Goal: Transaction & Acquisition: Download file/media

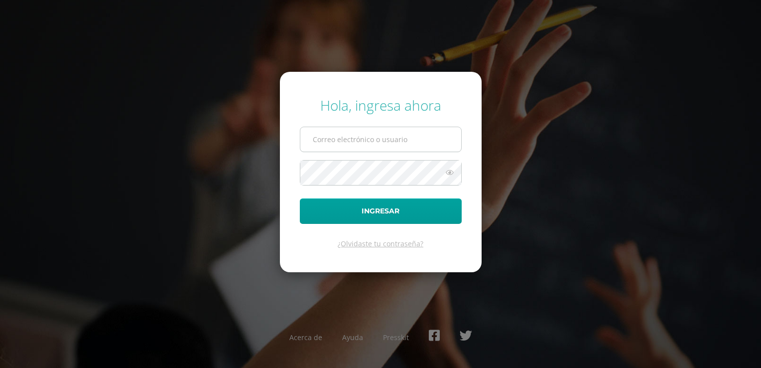
click at [354, 138] on input "text" at bounding box center [380, 139] width 161 height 24
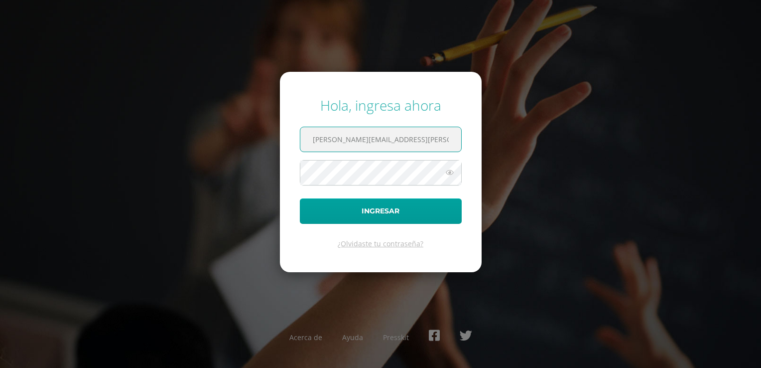
click at [394, 140] on input "monica.rene.oliveros@gamil.com" at bounding box center [380, 139] width 161 height 24
type input "[PERSON_NAME][EMAIL_ADDRESS][DOMAIN_NAME]"
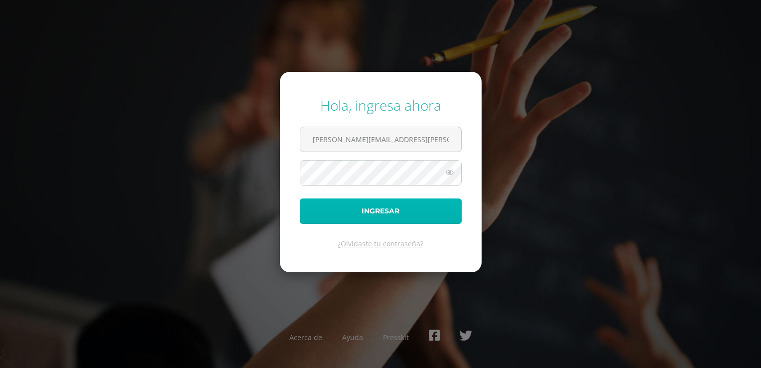
click at [394, 212] on button "Ingresar" at bounding box center [381, 210] width 162 height 25
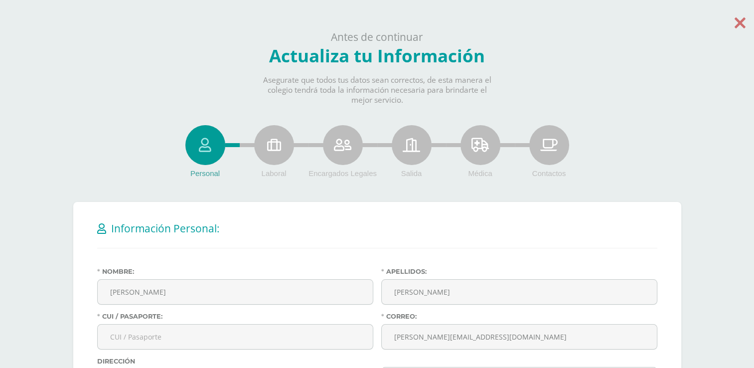
click at [741, 23] on icon at bounding box center [739, 22] width 11 height 17
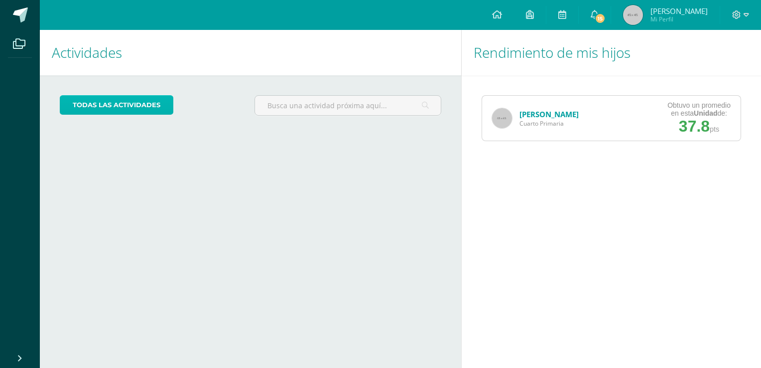
click at [136, 109] on link "todas las Actividades" at bounding box center [117, 104] width 114 height 19
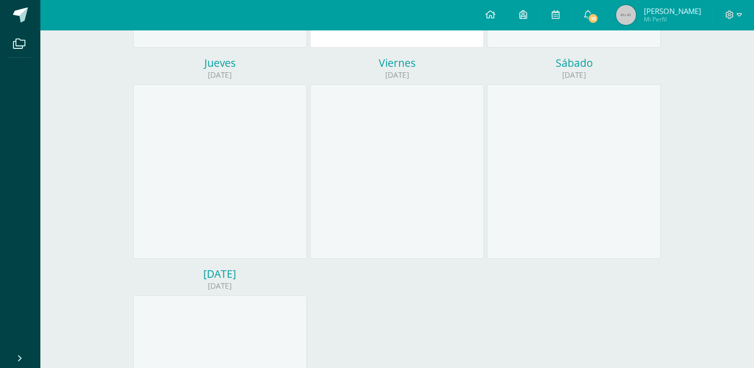
scroll to position [299, 0]
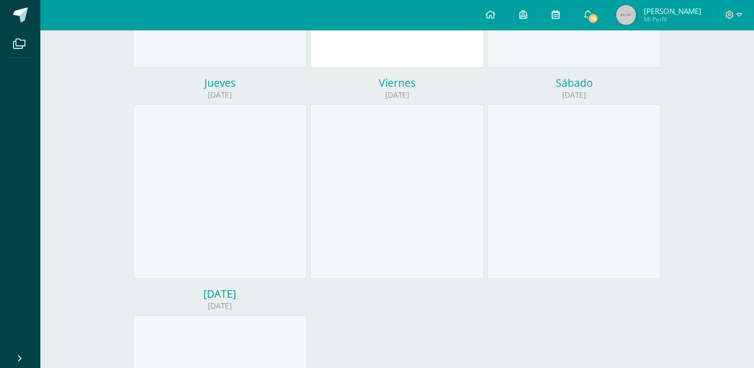
click at [559, 11] on icon at bounding box center [555, 14] width 8 height 9
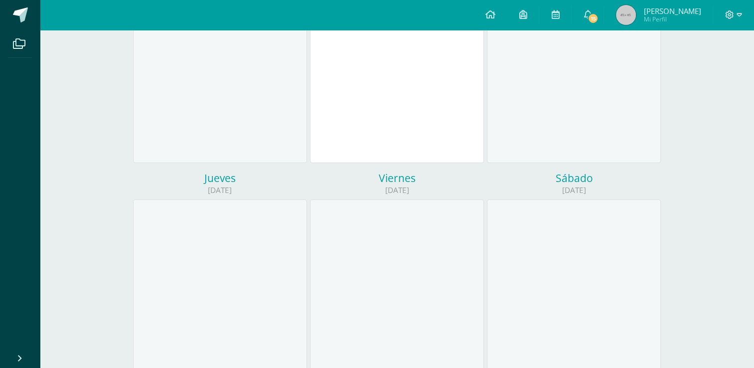
scroll to position [219, 0]
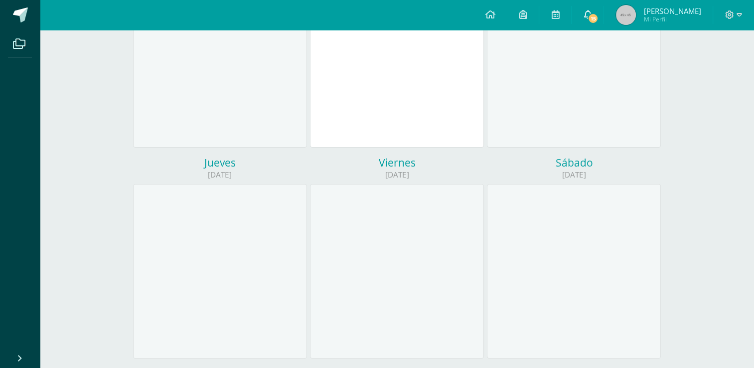
click at [603, 11] on link "15" at bounding box center [587, 15] width 32 height 30
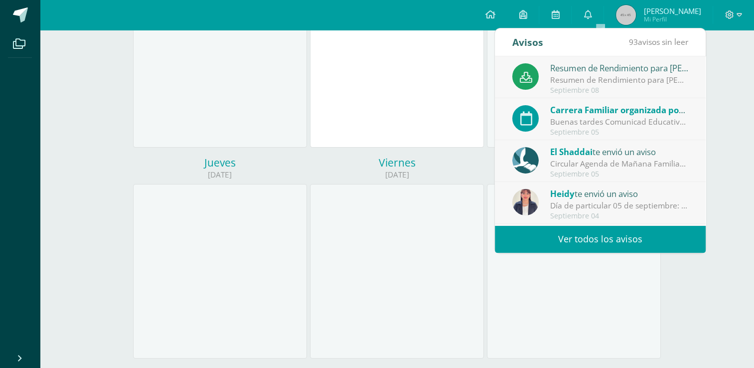
click at [622, 78] on div "Resumen de Rendimiento para [PERSON_NAME]" at bounding box center [619, 79] width 138 height 11
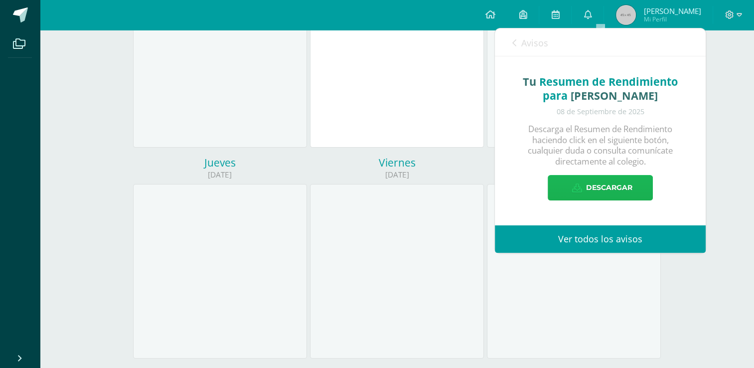
click at [609, 186] on span "Descargar" at bounding box center [609, 187] width 46 height 24
click at [603, 9] on link "0" at bounding box center [587, 15] width 32 height 30
click at [591, 17] on icon at bounding box center [587, 14] width 8 height 9
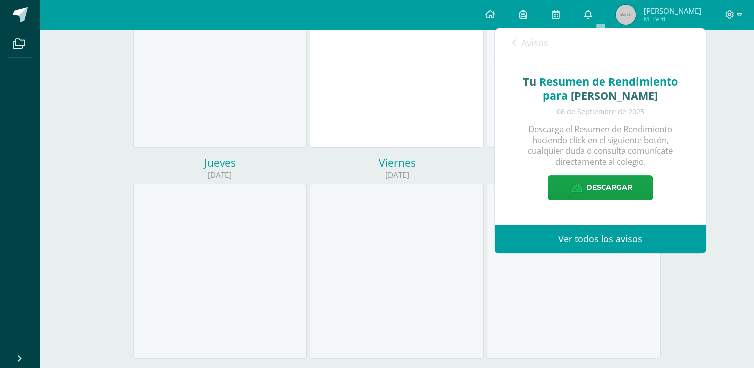
click at [591, 17] on icon at bounding box center [587, 14] width 8 height 9
click at [720, 133] on div "Calendario Mis actividades Mis actividades Actividades de [PERSON_NAME] Exporta…" at bounding box center [397, 211] width 714 height 801
